Goal: Check status: Verify the current state of an ongoing process or item

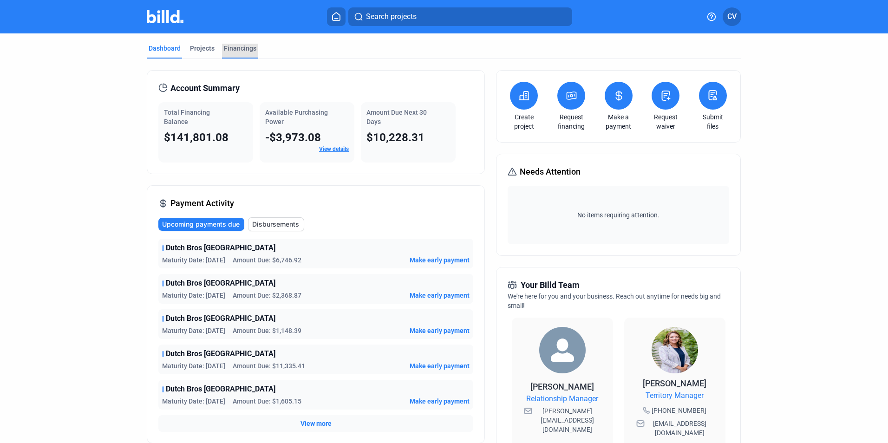
click at [244, 52] on div "Financings" at bounding box center [240, 48] width 33 height 9
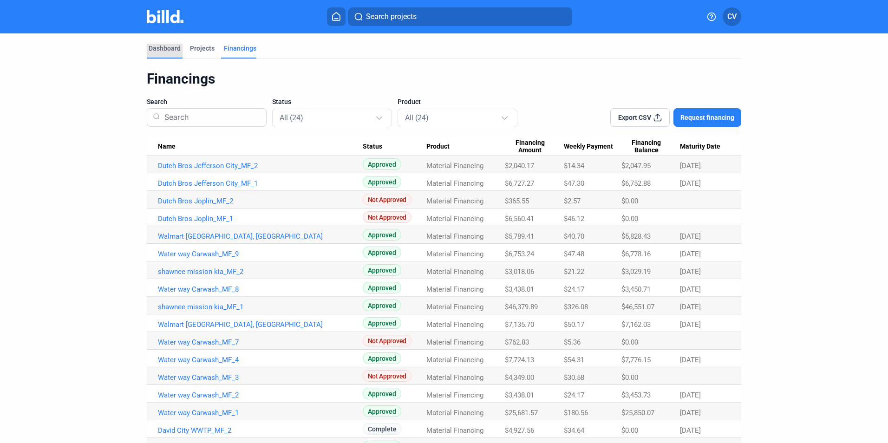
click at [167, 50] on div "Dashboard" at bounding box center [165, 48] width 32 height 9
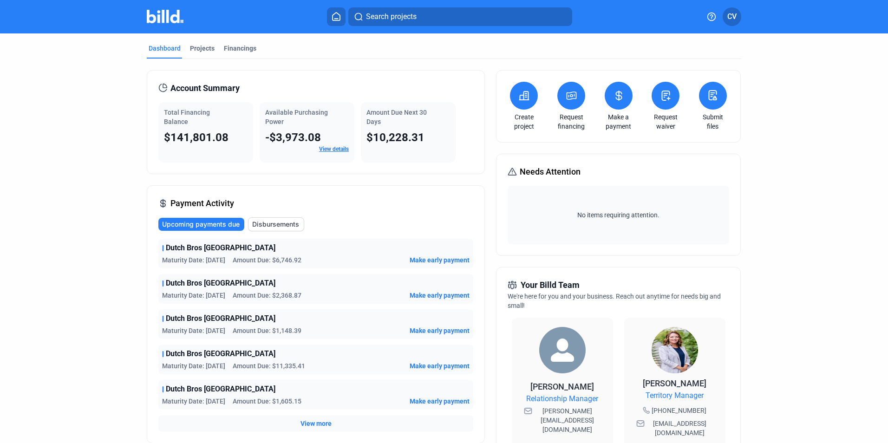
click at [344, 148] on link "View details" at bounding box center [334, 149] width 30 height 7
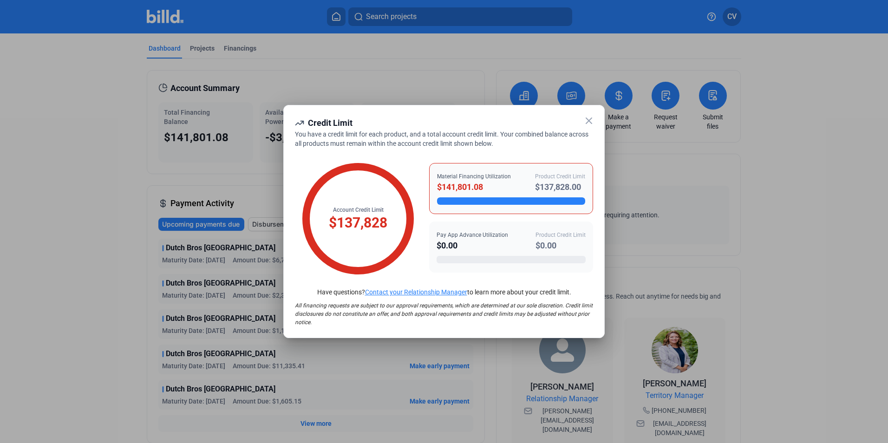
drag, startPoint x: 481, startPoint y: 188, endPoint x: 435, endPoint y: 188, distance: 46.0
click at [435, 188] on div "Material Financing Utilization $141,801.08 Product Credit Limit $137,828.00" at bounding box center [511, 188] width 164 height 51
drag, startPoint x: 435, startPoint y: 188, endPoint x: 501, endPoint y: 184, distance: 66.1
click at [501, 184] on div "$141,801.08" at bounding box center [474, 187] width 74 height 13
click at [588, 115] on icon at bounding box center [588, 120] width 11 height 11
